Goal: Task Accomplishment & Management: Manage account settings

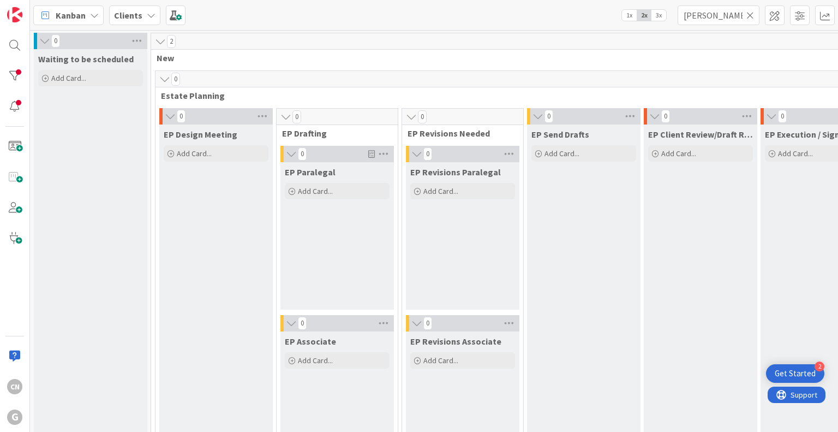
scroll to position [1530, 229]
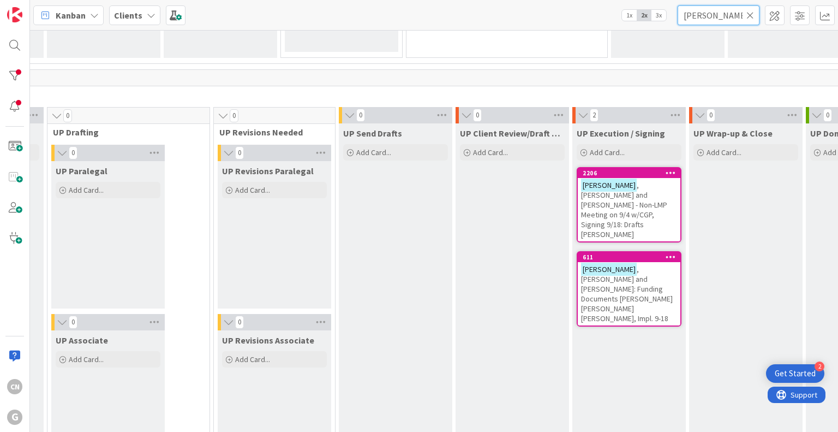
drag, startPoint x: 704, startPoint y: 16, endPoint x: 659, endPoint y: 21, distance: 45.0
click at [659, 21] on div "Kanban Clients 1x 2x 3x [PERSON_NAME]" at bounding box center [434, 15] width 808 height 30
type input "[PERSON_NAME]"
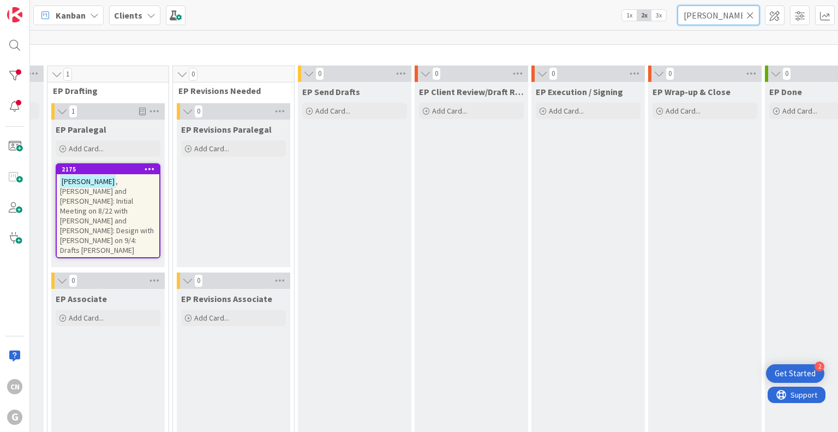
scroll to position [0, 229]
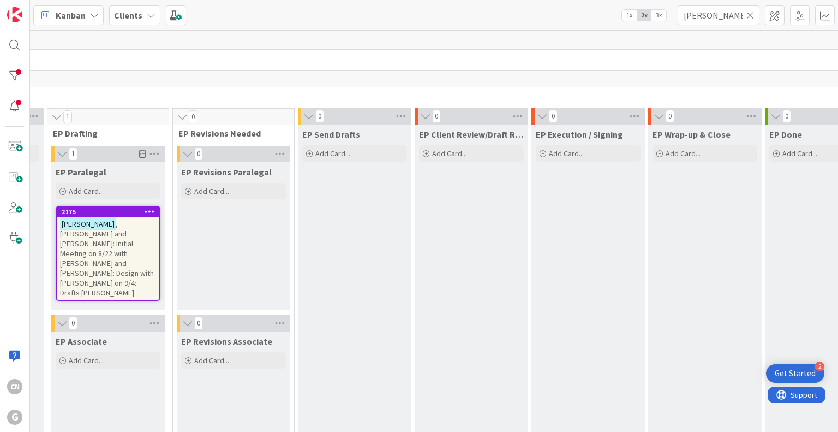
click at [116, 238] on span ", [PERSON_NAME] and [PERSON_NAME]: Initial Meeting on 8/22 with [PERSON_NAME] a…" at bounding box center [107, 258] width 94 height 79
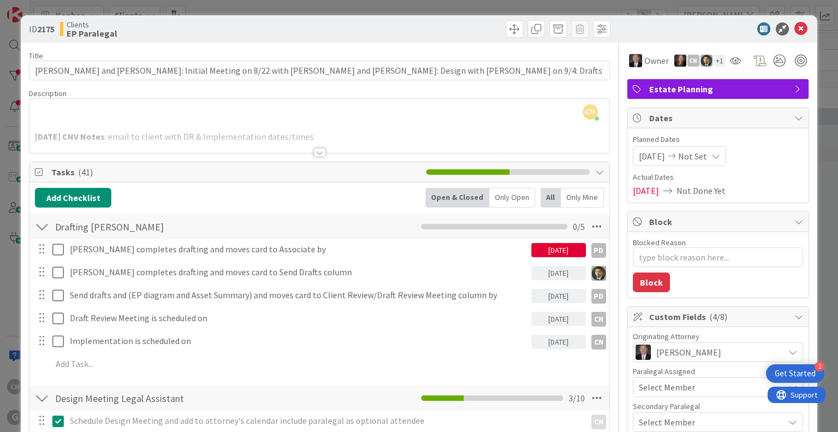
click at [314, 154] on div at bounding box center [320, 152] width 12 height 9
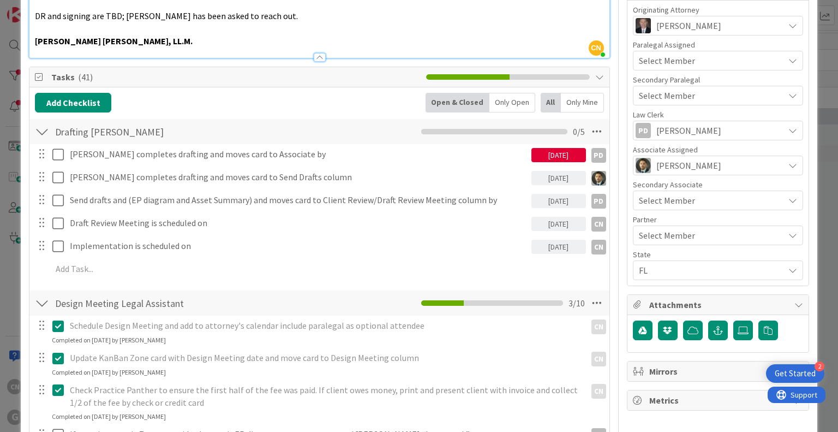
scroll to position [327, 0]
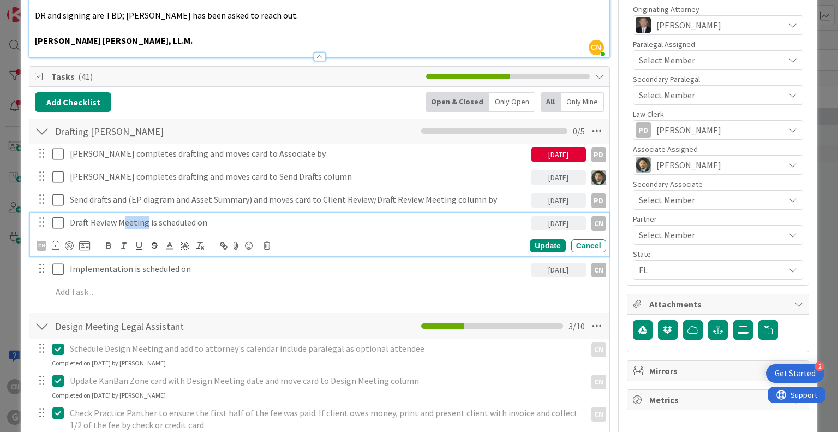
drag, startPoint x: 140, startPoint y: 211, endPoint x: 154, endPoint y: 211, distance: 14.2
click at [152, 216] on p "Draft Review Meeting is scheduled on" at bounding box center [298, 222] width 457 height 13
click at [238, 216] on p "Draft Review Meeting is scheduled on" at bounding box center [298, 222] width 457 height 13
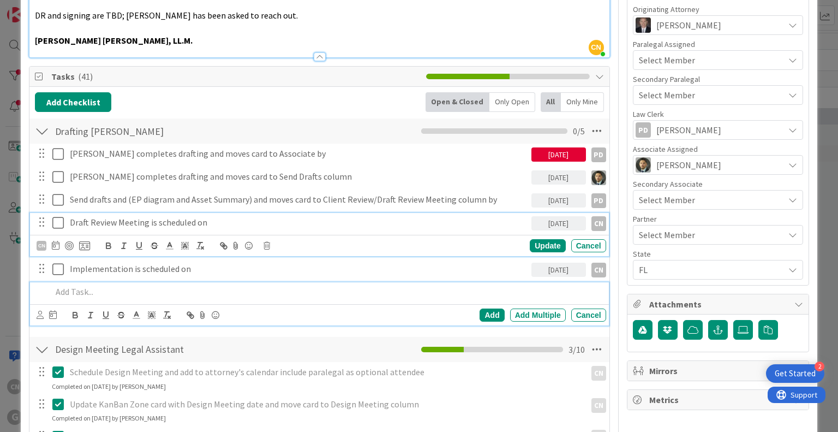
click at [354, 285] on p at bounding box center [327, 291] width 550 height 13
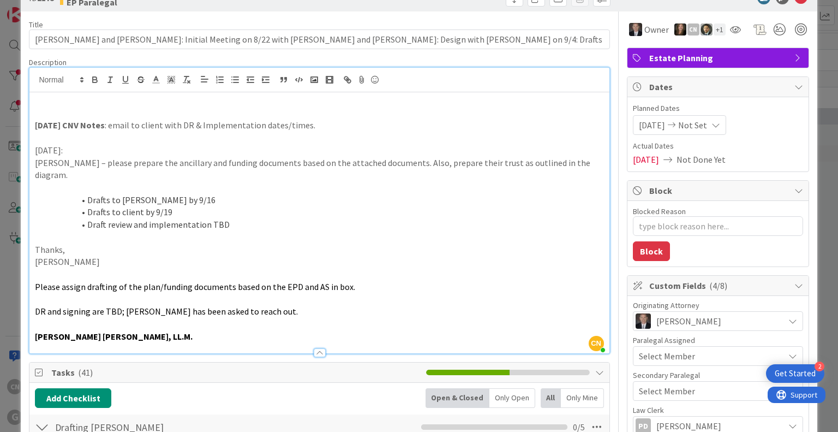
scroll to position [31, 0]
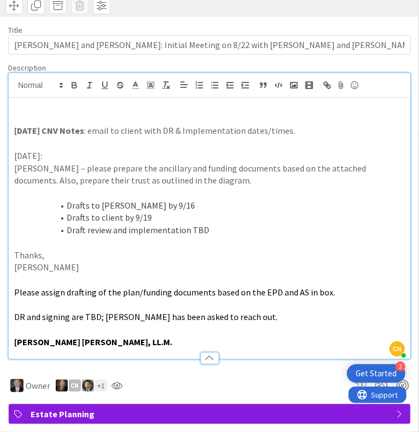
type textarea "x"
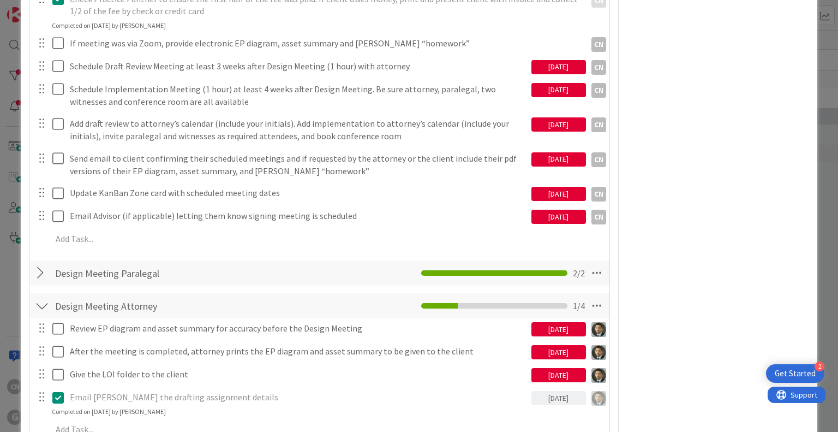
click at [532, 60] on div "[DATE]" at bounding box center [559, 67] width 55 height 14
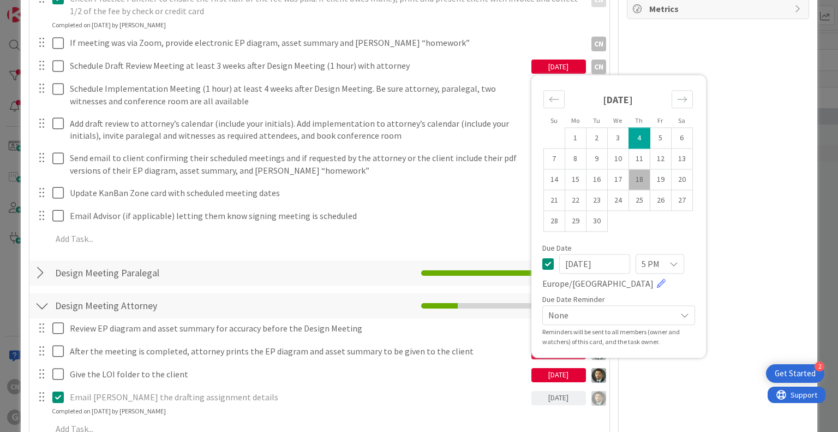
click at [631, 169] on td "18" at bounding box center [639, 179] width 21 height 21
type input "[DATE]"
type textarea "x"
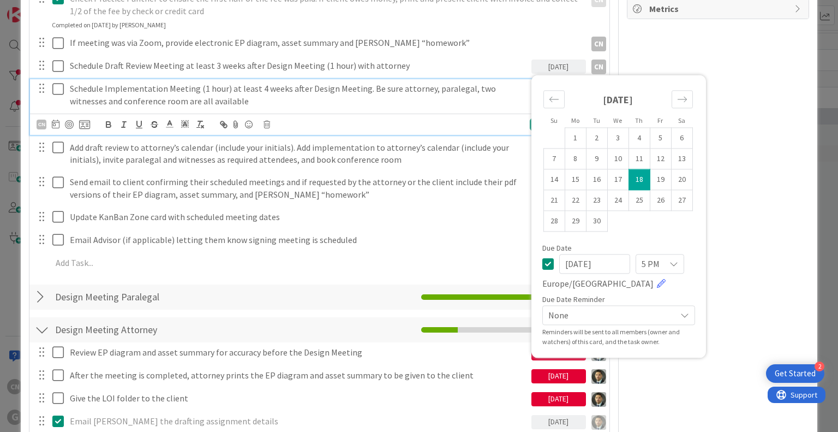
click at [265, 92] on p "Schedule Implementation Meeting (1 hour) at least 4 weeks after Design Meeting.…" at bounding box center [298, 94] width 457 height 25
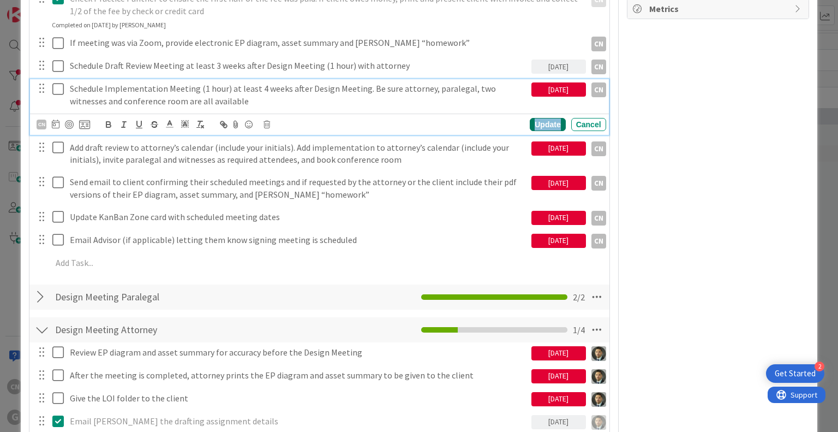
click at [531, 118] on div "Update" at bounding box center [547, 124] width 35 height 13
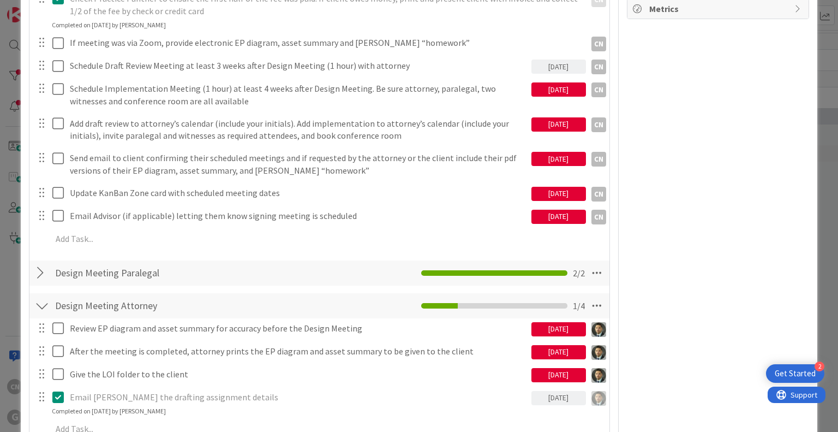
click at [547, 79] on div "[DATE]" at bounding box center [559, 87] width 55 height 17
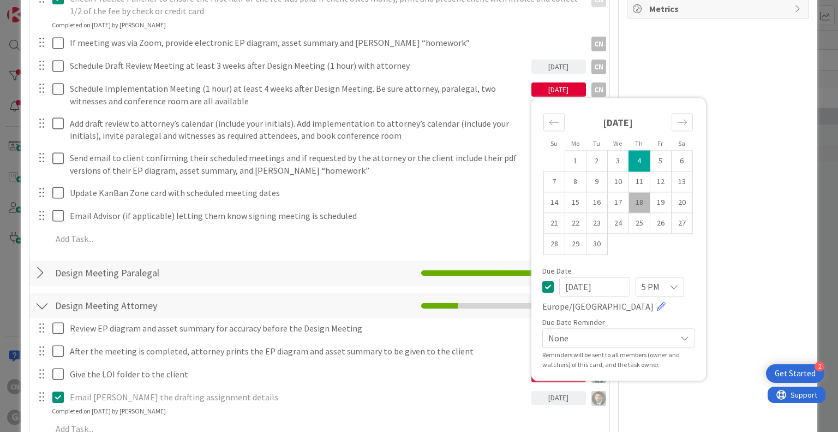
click at [631, 192] on td "18" at bounding box center [639, 202] width 21 height 21
type input "[DATE]"
type textarea "x"
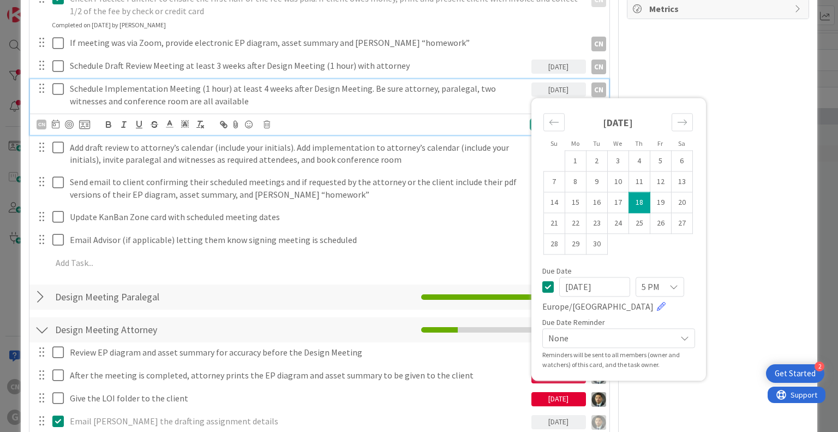
click at [456, 93] on p "Schedule Implementation Meeting (1 hour) at least 4 weeks after Design Meeting.…" at bounding box center [298, 94] width 457 height 25
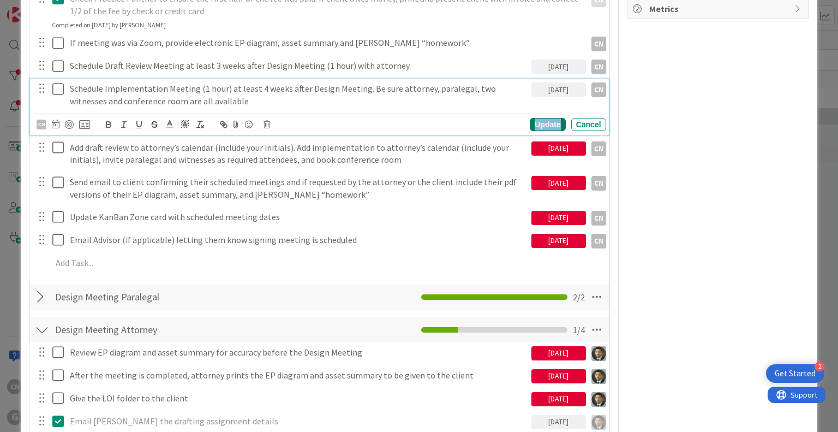
click at [535, 118] on div "Update" at bounding box center [547, 124] width 35 height 13
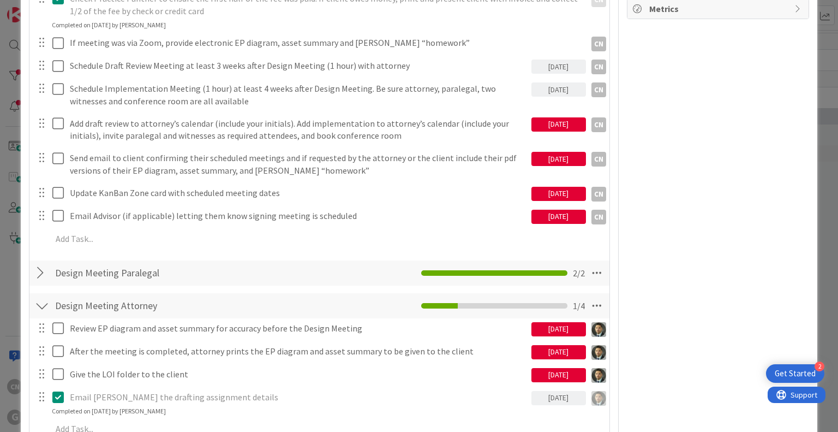
click at [537, 117] on div "[DATE]" at bounding box center [559, 124] width 55 height 14
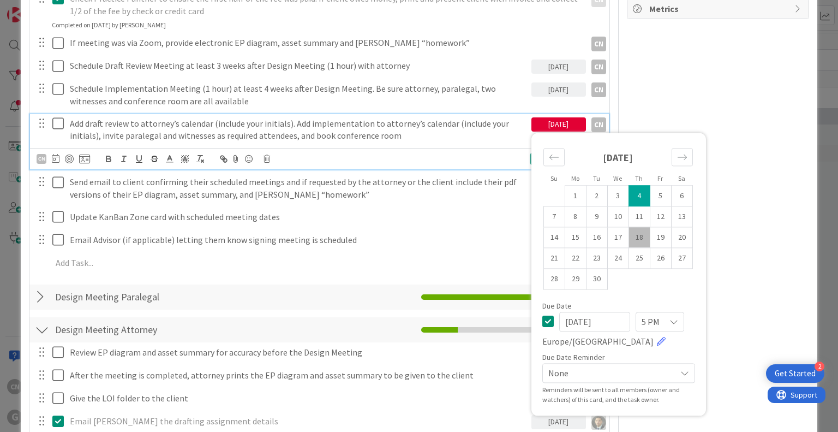
drag, startPoint x: 632, startPoint y: 222, endPoint x: 632, endPoint y: 214, distance: 7.6
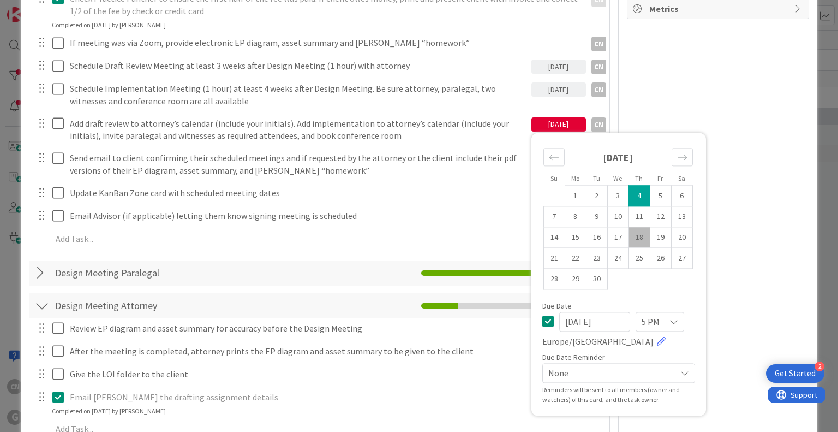
click at [632, 227] on td "18" at bounding box center [639, 237] width 21 height 21
type input "[DATE]"
type textarea "x"
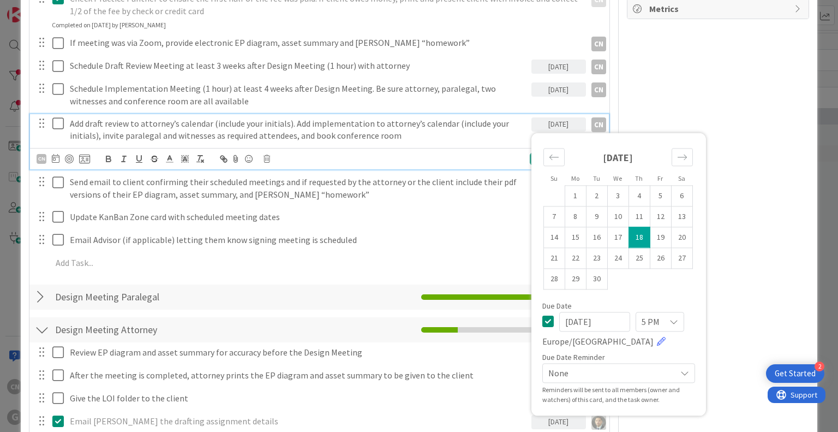
click at [496, 123] on p "Add draft review to attorney’s calendar (include your initials). Add implementa…" at bounding box center [298, 129] width 457 height 25
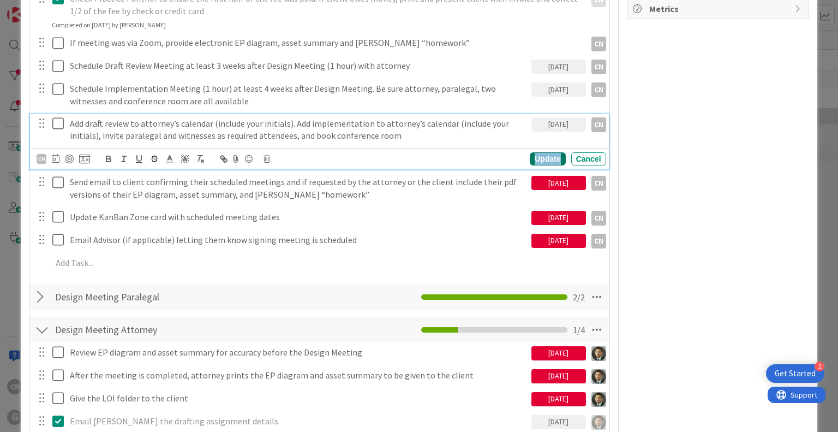
click at [540, 152] on div "Update" at bounding box center [547, 158] width 35 height 13
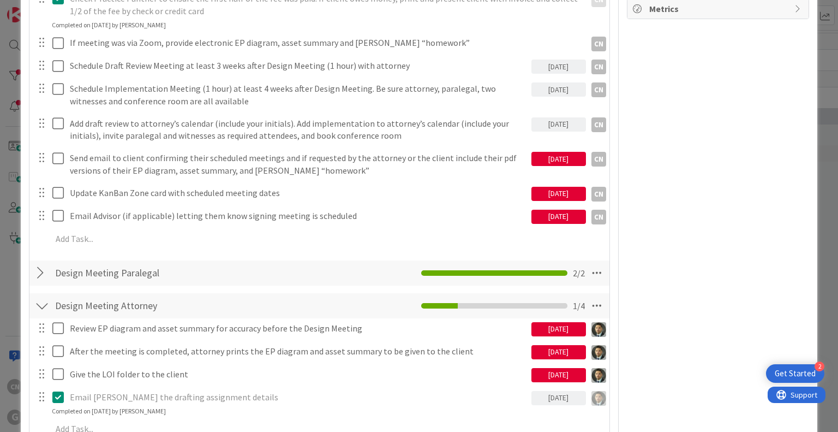
click at [542, 152] on div "[DATE]" at bounding box center [559, 159] width 55 height 14
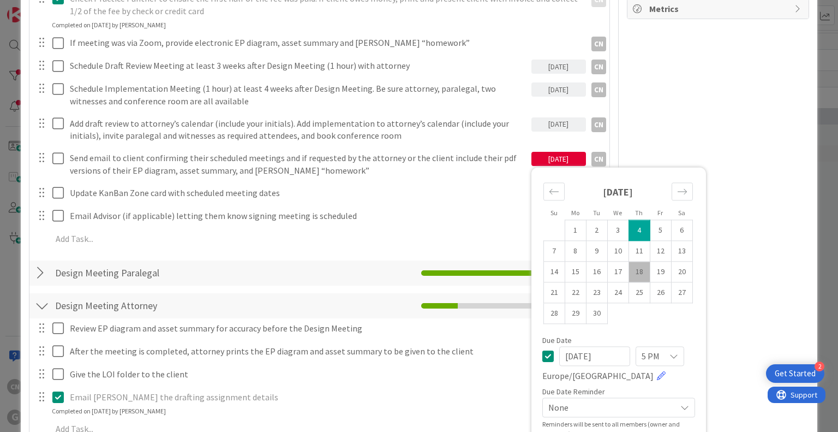
click at [629, 261] on td "18" at bounding box center [639, 271] width 21 height 21
type input "[DATE]"
type textarea "x"
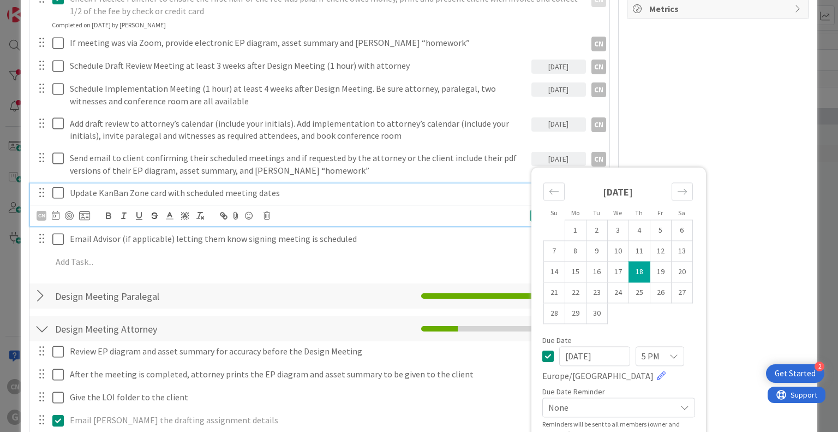
click at [504, 183] on div "Update KanBan Zone card with scheduled meeting dates" at bounding box center [299, 192] width 466 height 19
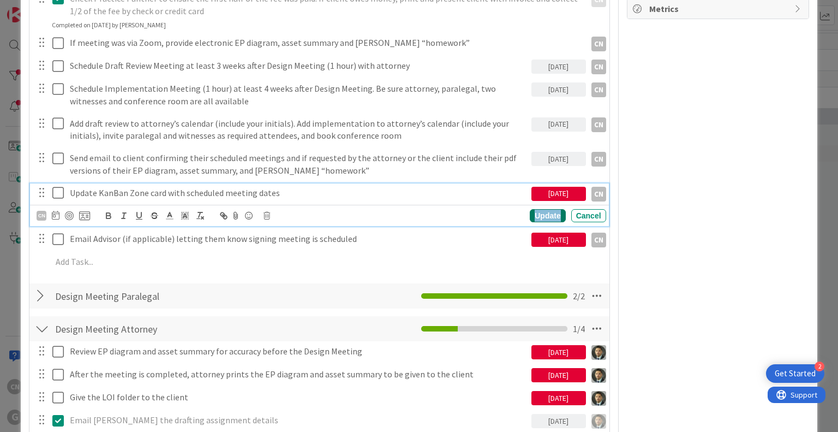
click at [539, 209] on div "Update" at bounding box center [547, 215] width 35 height 13
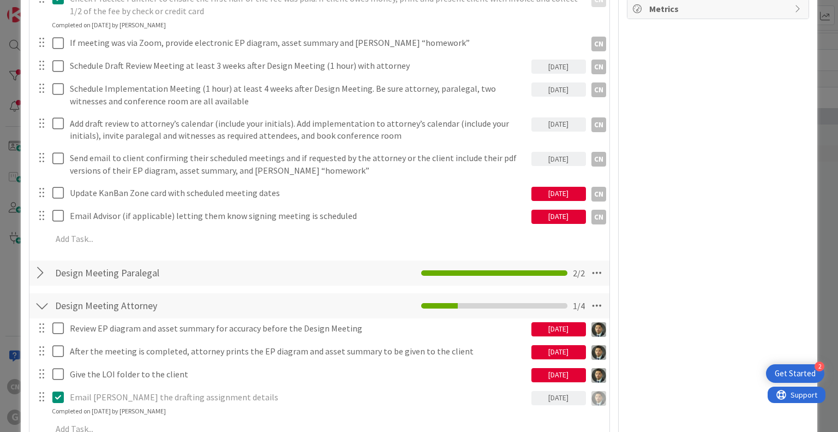
click at [545, 187] on div "[DATE]" at bounding box center [559, 194] width 55 height 14
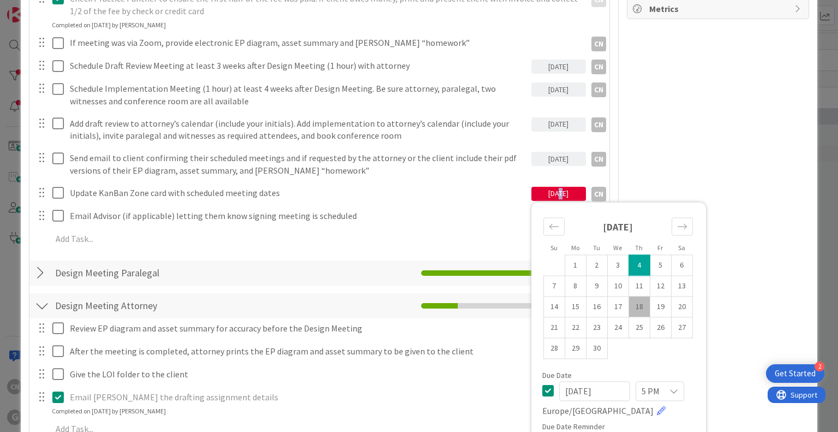
click at [635, 296] on td "18" at bounding box center [639, 306] width 21 height 21
type input "[DATE]"
type textarea "x"
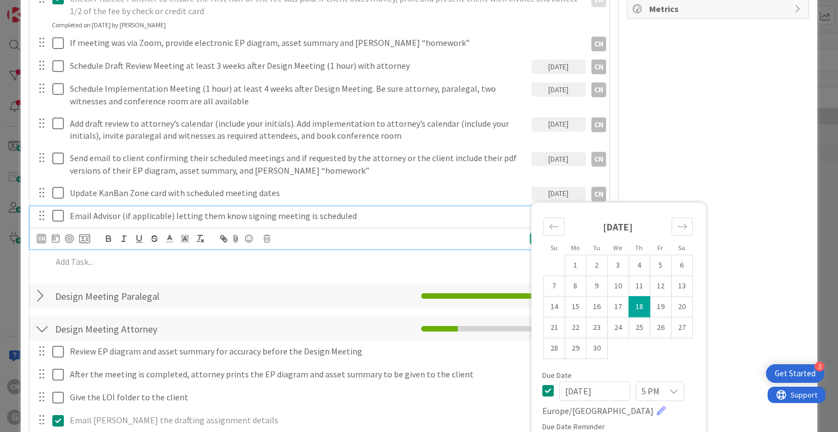
click at [489, 211] on div "Email Advisor (if applicable) letting them know signing meeting is scheduled" at bounding box center [299, 215] width 466 height 19
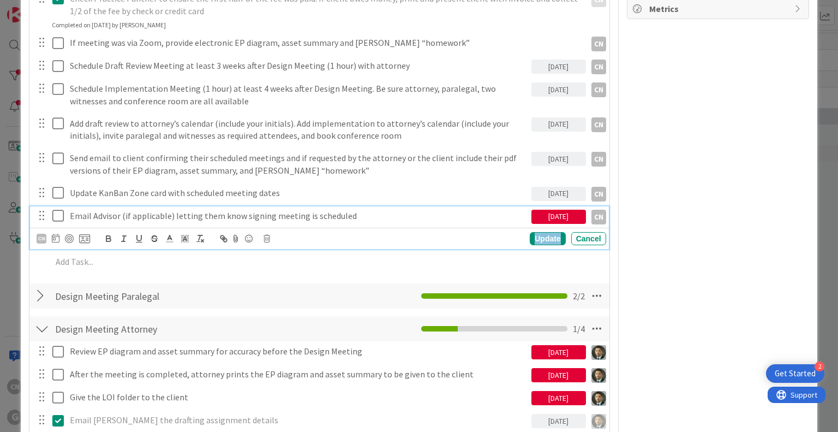
click at [543, 232] on div "Update" at bounding box center [547, 238] width 35 height 13
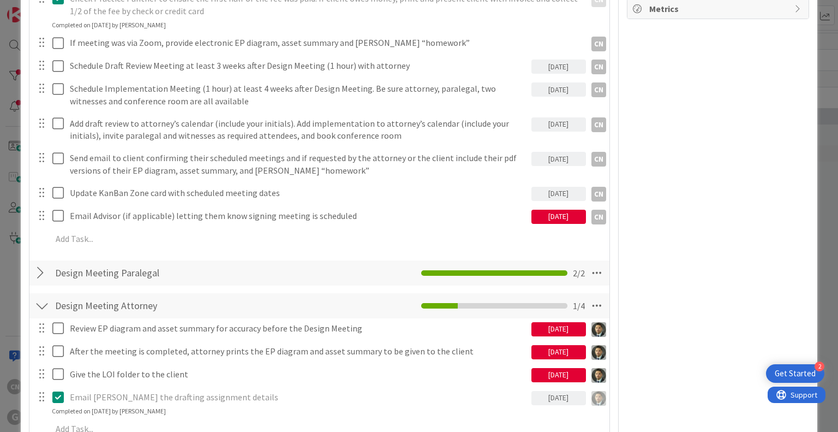
click at [548, 210] on div "[DATE]" at bounding box center [559, 217] width 55 height 14
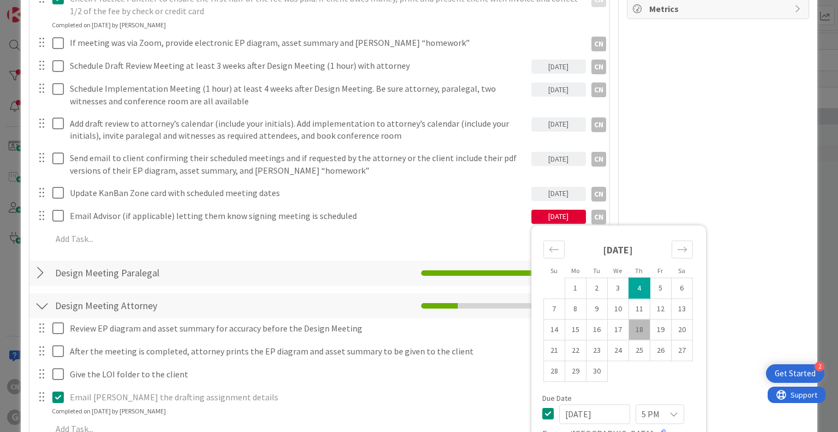
click at [629, 319] on td "18" at bounding box center [639, 329] width 21 height 21
type input "[DATE]"
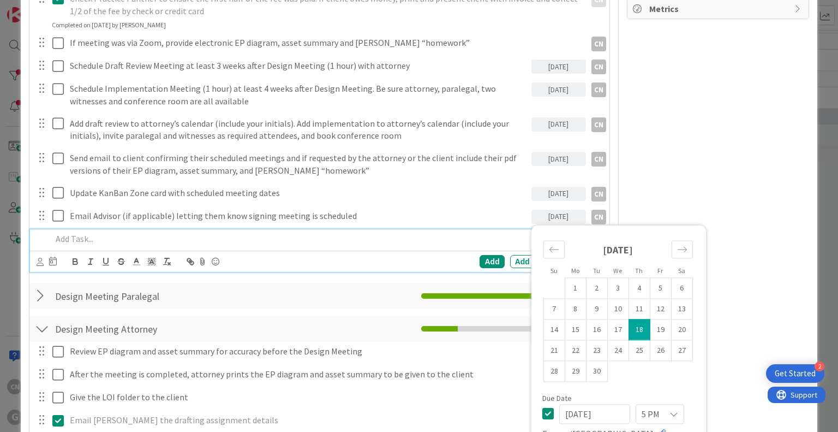
click at [463, 233] on p at bounding box center [327, 239] width 550 height 13
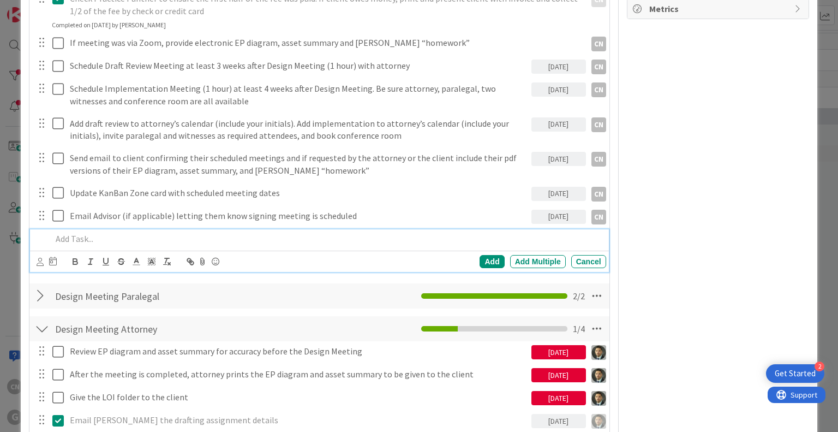
click at [461, 189] on div "Update KanBan Zone card with scheduled meeting dates [DATE] Su Mo Tu We Th Fr S…" at bounding box center [319, 193] width 579 height 20
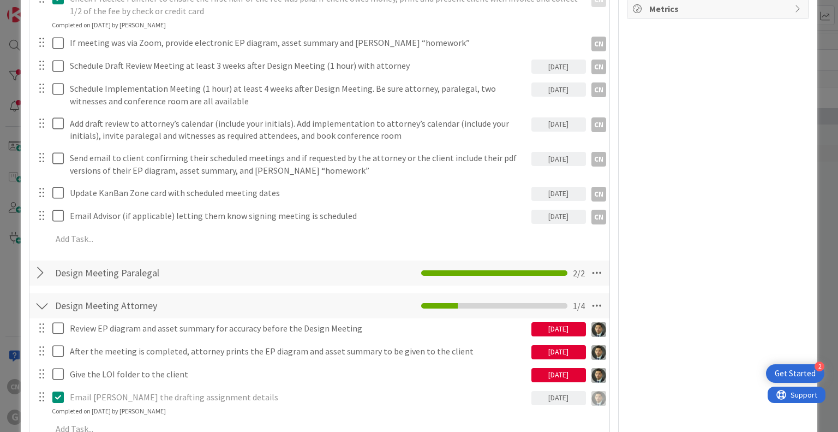
click at [612, 220] on div "Title 115 / 128 [PERSON_NAME] and [PERSON_NAME]: Initial Meeting on 8/22 with […" at bounding box center [419, 286] width 780 height 1923
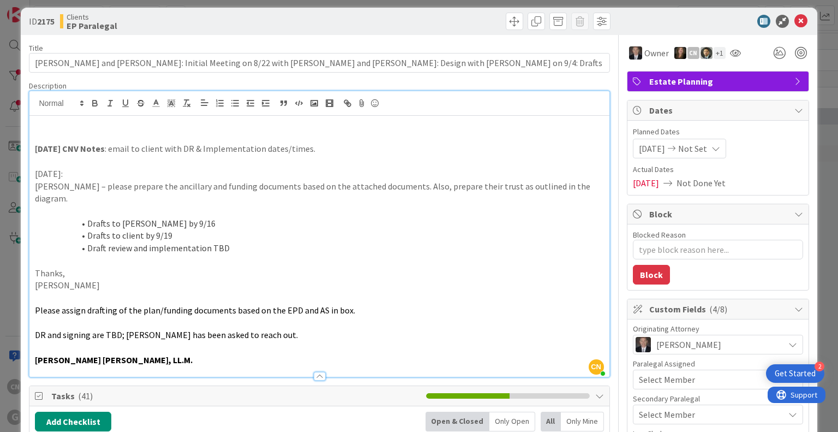
scroll to position [0, 0]
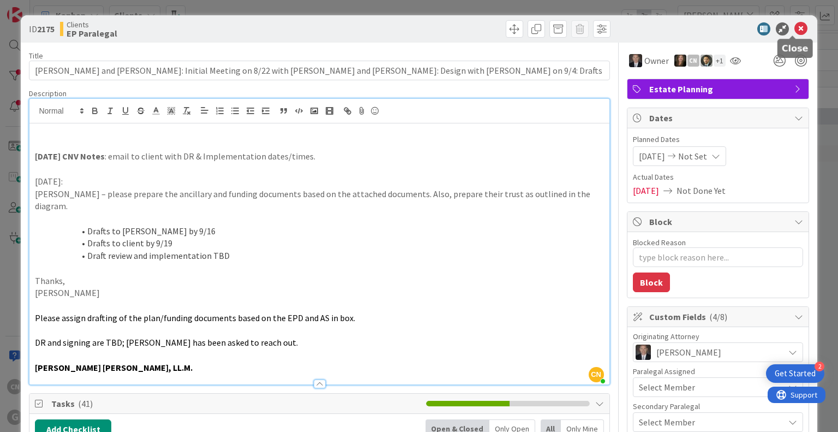
click at [797, 29] on icon at bounding box center [801, 28] width 13 height 13
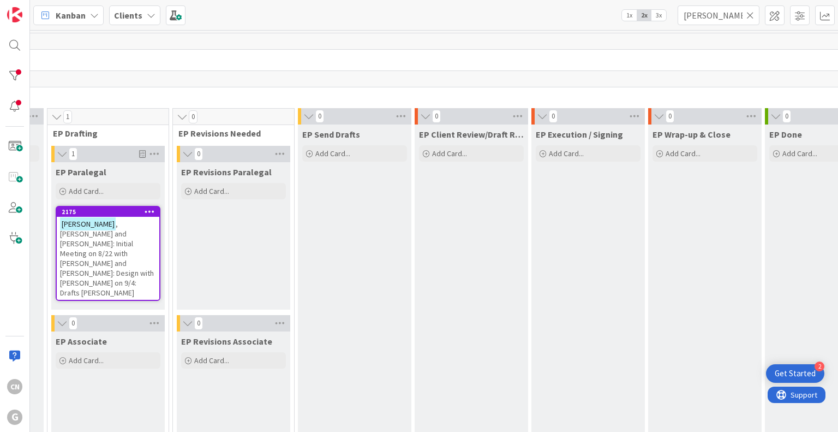
click at [135, 244] on span ", [PERSON_NAME] and [PERSON_NAME]: Initial Meeting on 8/22 with [PERSON_NAME] a…" at bounding box center [107, 258] width 94 height 79
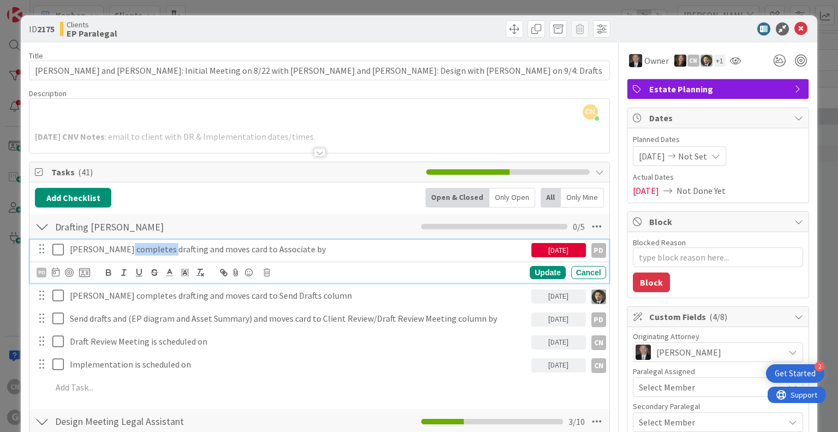
drag, startPoint x: 158, startPoint y: 248, endPoint x: 169, endPoint y: 247, distance: 11.6
click at [166, 248] on div "[PERSON_NAME] completes drafting and moves card to Associate by" at bounding box center [299, 249] width 466 height 19
click at [314, 153] on div at bounding box center [320, 152] width 12 height 9
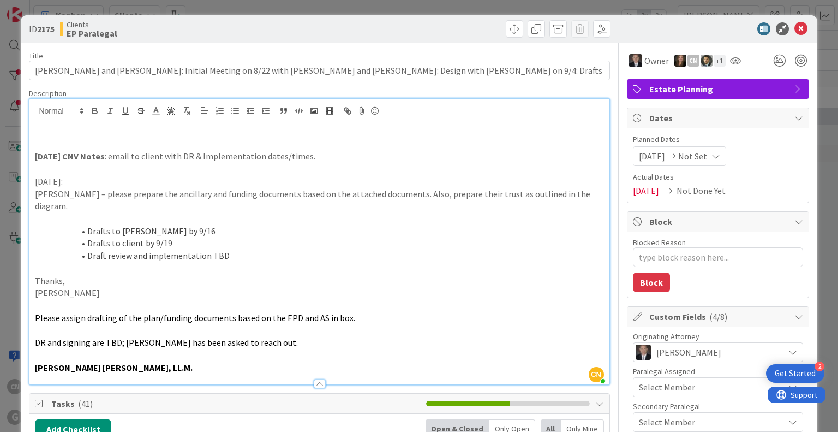
click at [258, 189] on p "[PERSON_NAME] – please prepare the ancillary and funding documents based on the…" at bounding box center [319, 200] width 569 height 25
click at [174, 237] on li "Drafts to client by 9/19" at bounding box center [326, 243] width 556 height 13
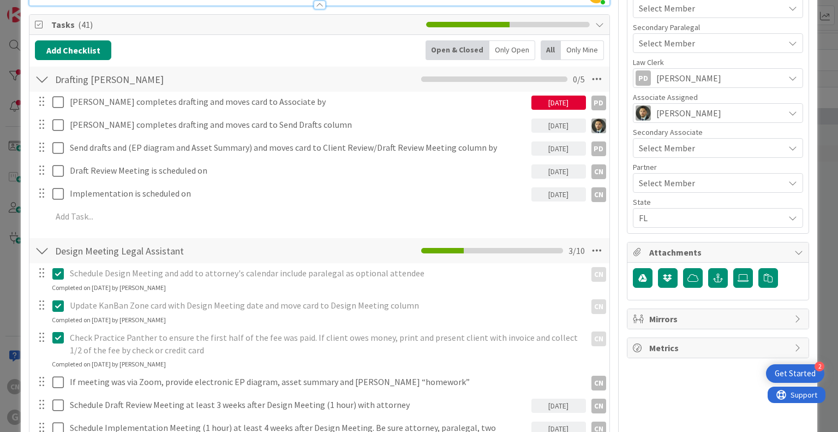
scroll to position [381, 0]
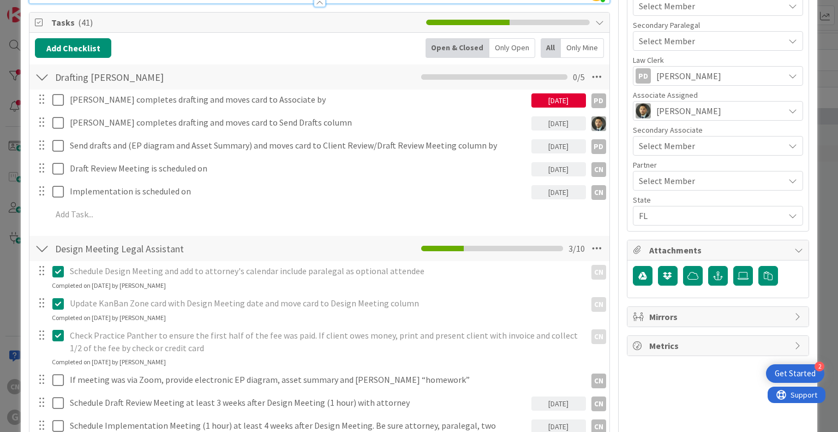
type textarea "x"
